Goal: Find specific page/section: Find specific page/section

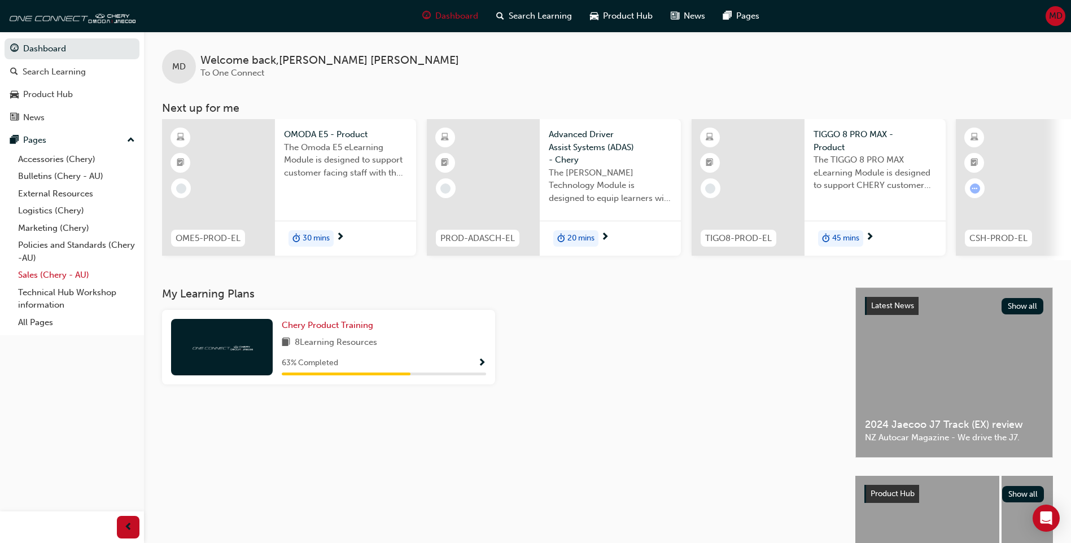
click at [51, 276] on link "Sales (Chery - AU)" at bounding box center [77, 276] width 126 height 18
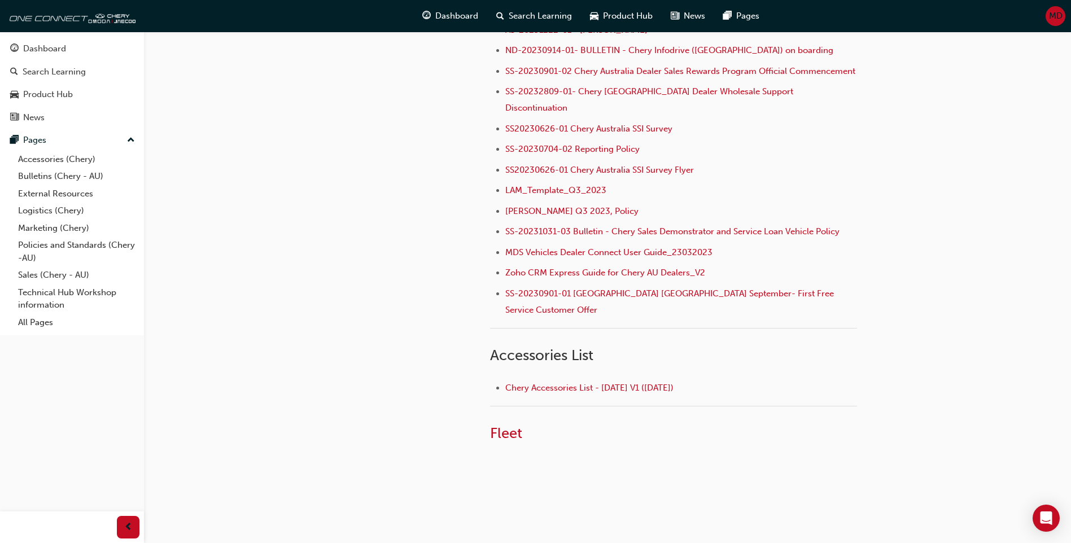
scroll to position [337, 0]
click at [508, 424] on span "Fleet" at bounding box center [506, 433] width 32 height 18
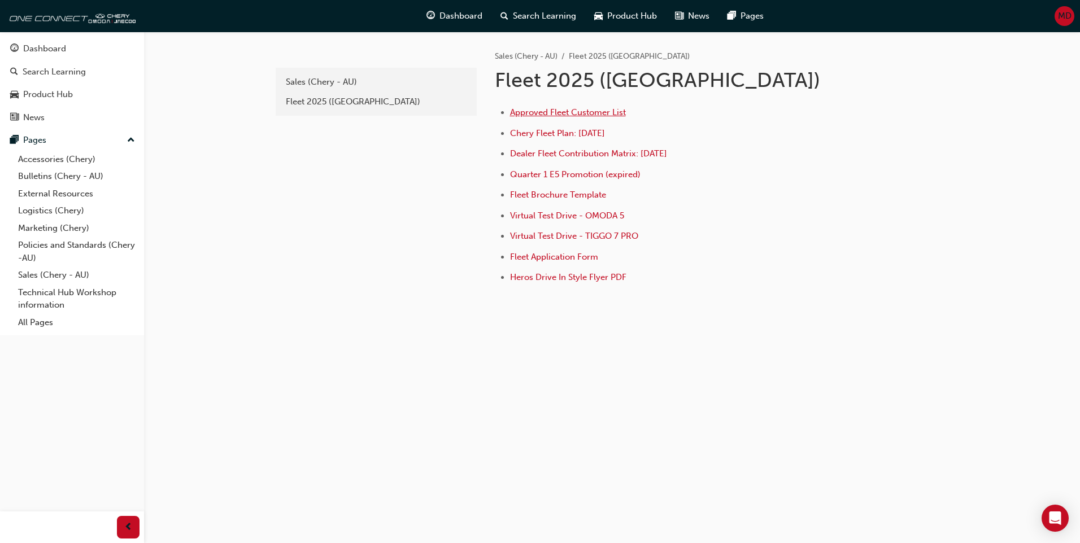
click at [536, 109] on span "Approved Fleet Customer List" at bounding box center [568, 112] width 116 height 10
